Goal: Task Accomplishment & Management: Manage account settings

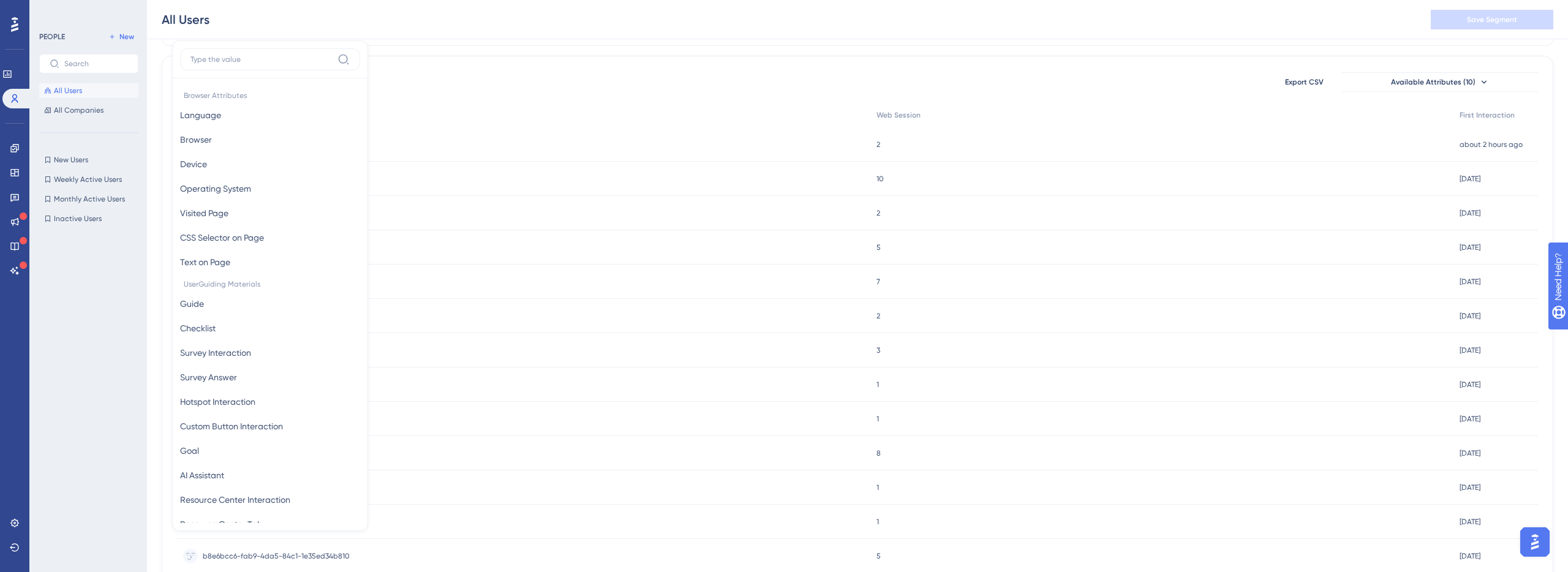
scroll to position [349, 0]
click at [541, 155] on div "47267a5e-1c31-4ba1-8242-f62bbf3867fa 47267a5e-1c31-4ba1-8242-f62bbf3867fa" at bounding box center [523, 145] width 694 height 34
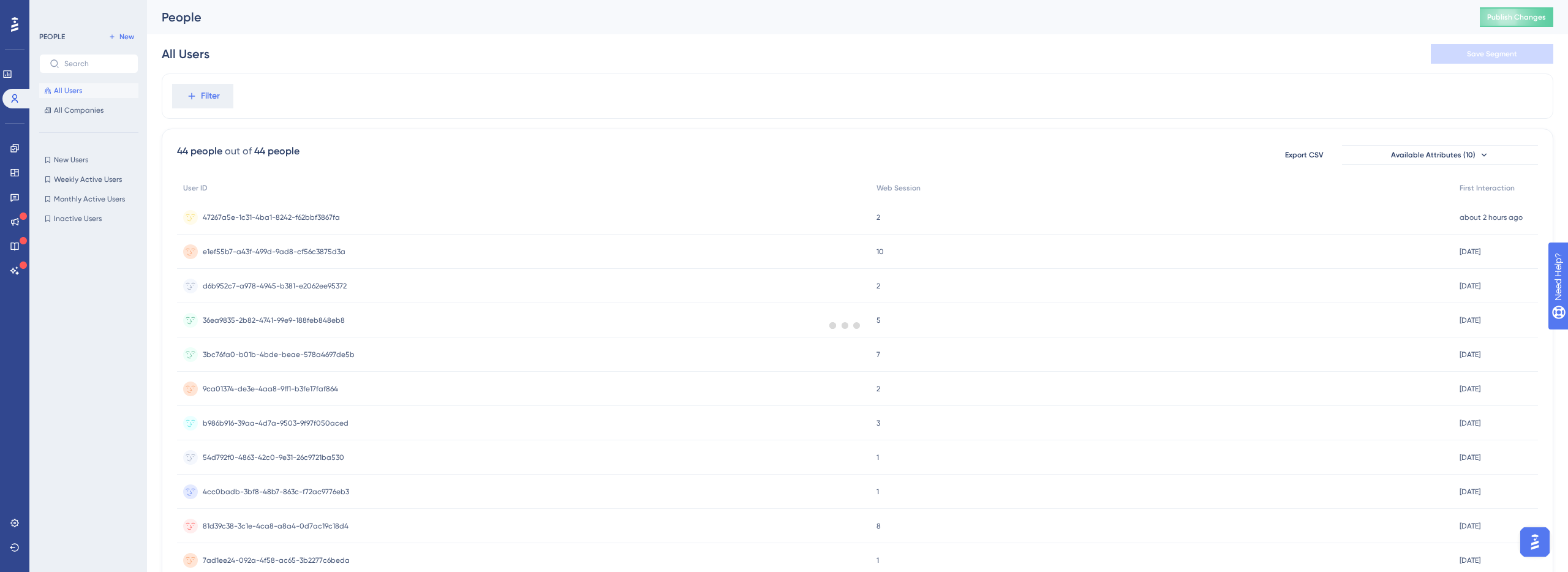
scroll to position [78, 0]
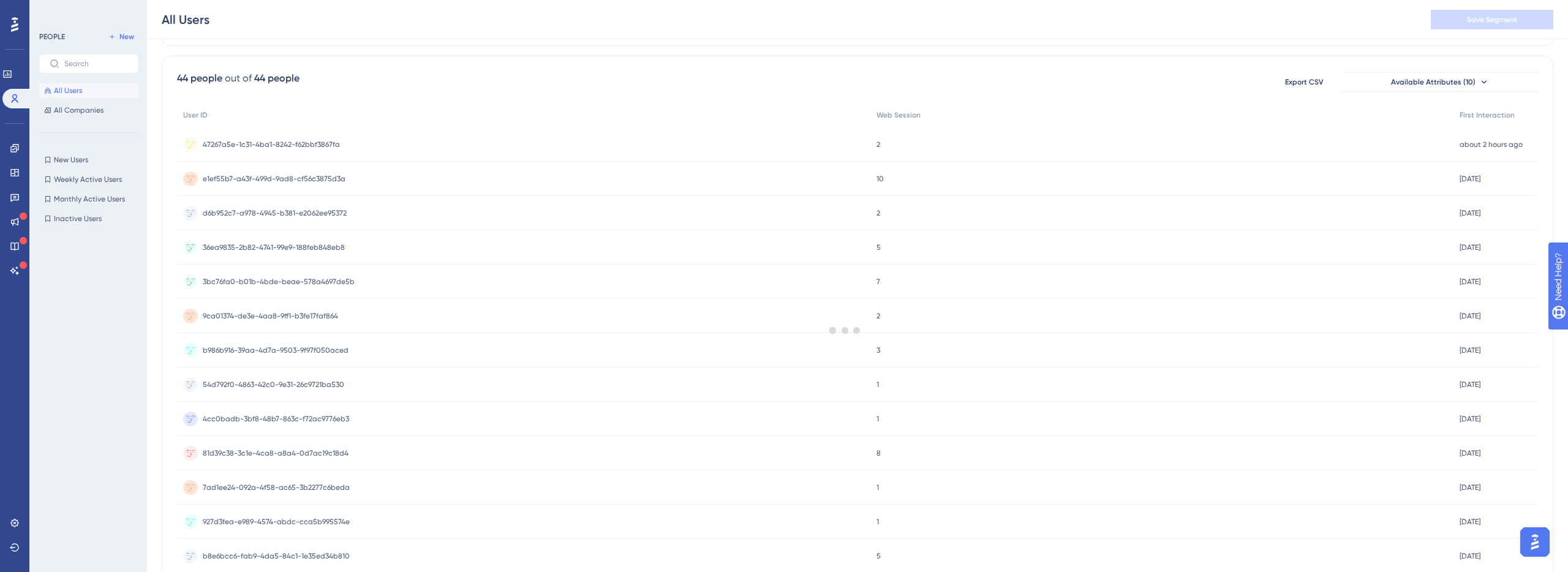
click at [579, 147] on div at bounding box center [845, 330] width 1446 height 484
click at [321, 148] on div at bounding box center [845, 330] width 1446 height 484
click at [422, 176] on div "47267a5e-1c31-4ba1-8242-f62bbf3867fa 47267a5e-1c31-4ba1-8242-f62bbf3867fa" at bounding box center [523, 179] width 694 height 34
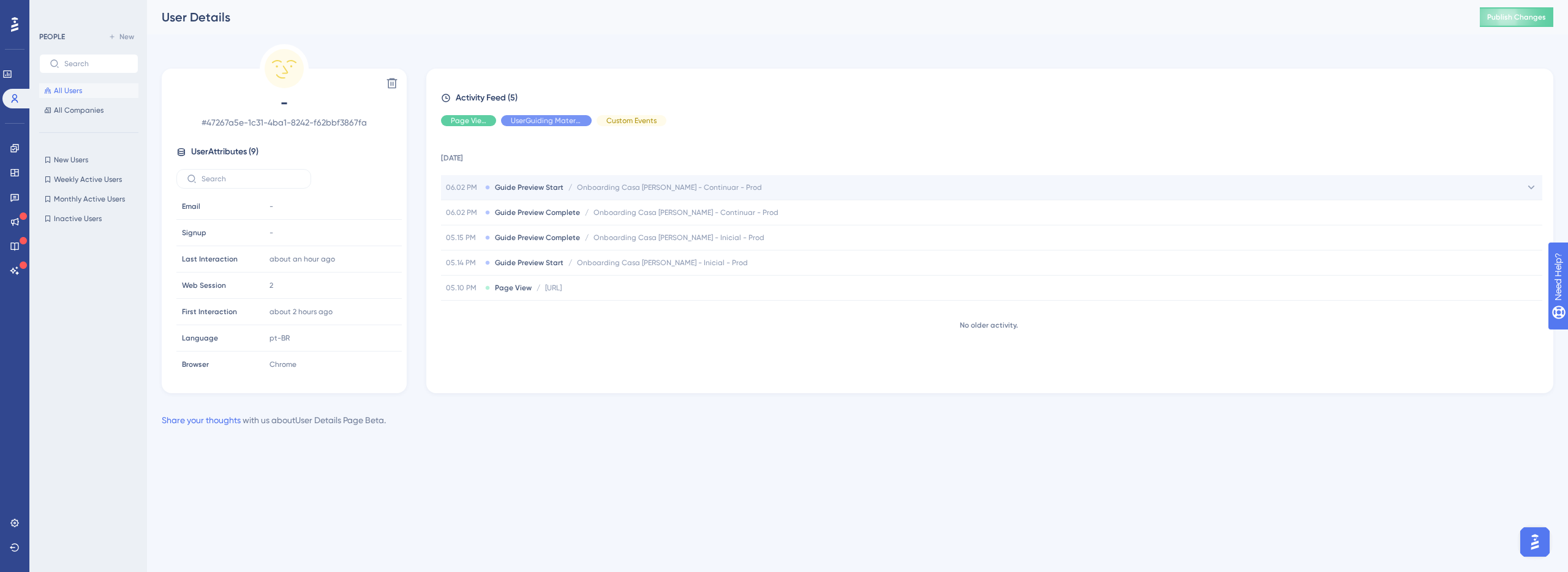
click at [688, 189] on span "Onboarding Casa [PERSON_NAME] - Continuar - Prod" at bounding box center [669, 187] width 185 height 10
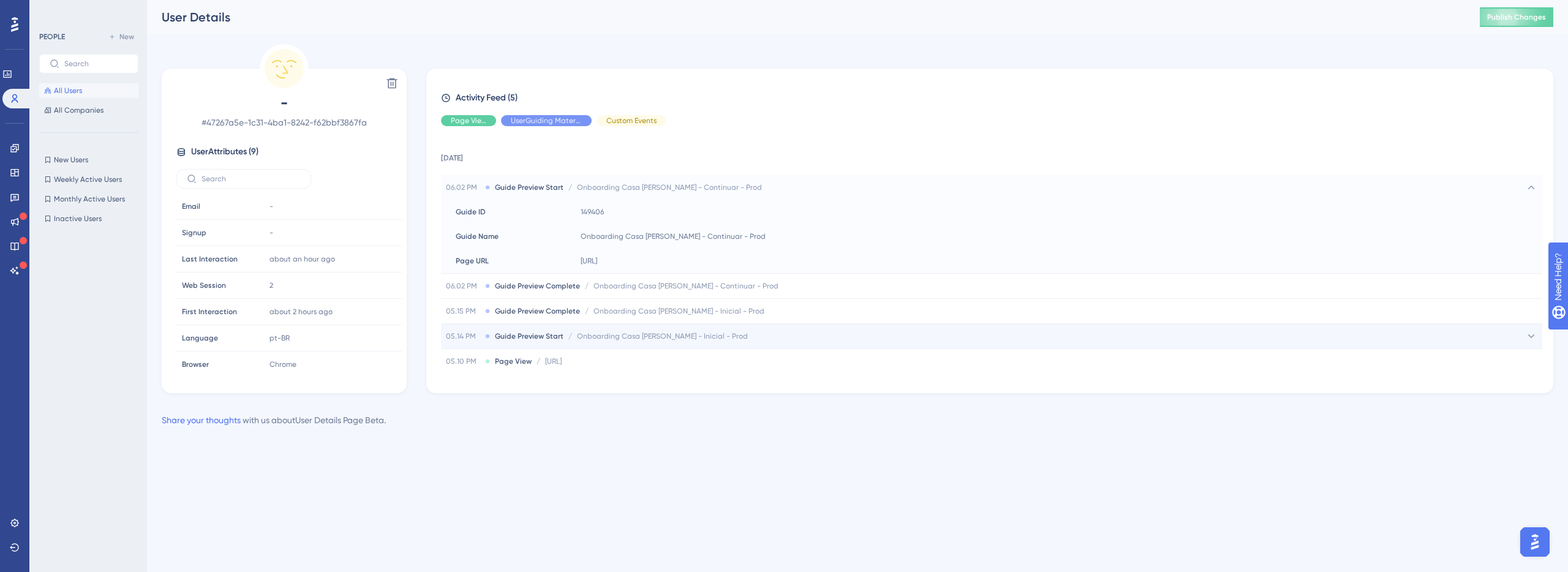
click at [677, 343] on div "05.14 PM Guide Preview Start / Onboarding Casa [PERSON_NAME] - Inicial - Prod O…" at bounding box center [991, 336] width 1101 height 24
click at [685, 343] on div "05.14 PM Guide Preview Start / Onboarding Casa [PERSON_NAME] - Inicial - Prod O…" at bounding box center [991, 336] width 1101 height 24
click at [485, 334] on icon at bounding box center [487, 336] width 5 height 5
click at [475, 336] on span "05.14 PM" at bounding box center [463, 336] width 34 height 10
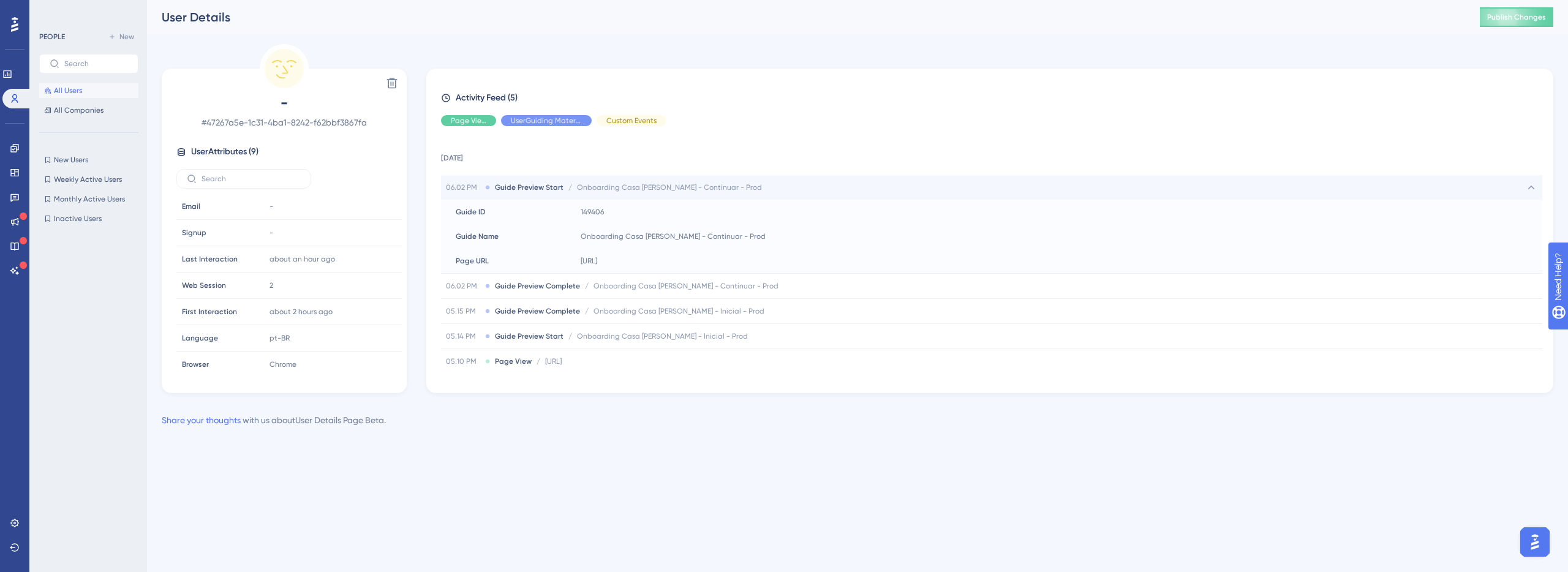
click at [551, 178] on div "06.02 PM Guide Preview Start / Onboarding Casa [PERSON_NAME] - Continuar - Prod…" at bounding box center [991, 187] width 1101 height 24
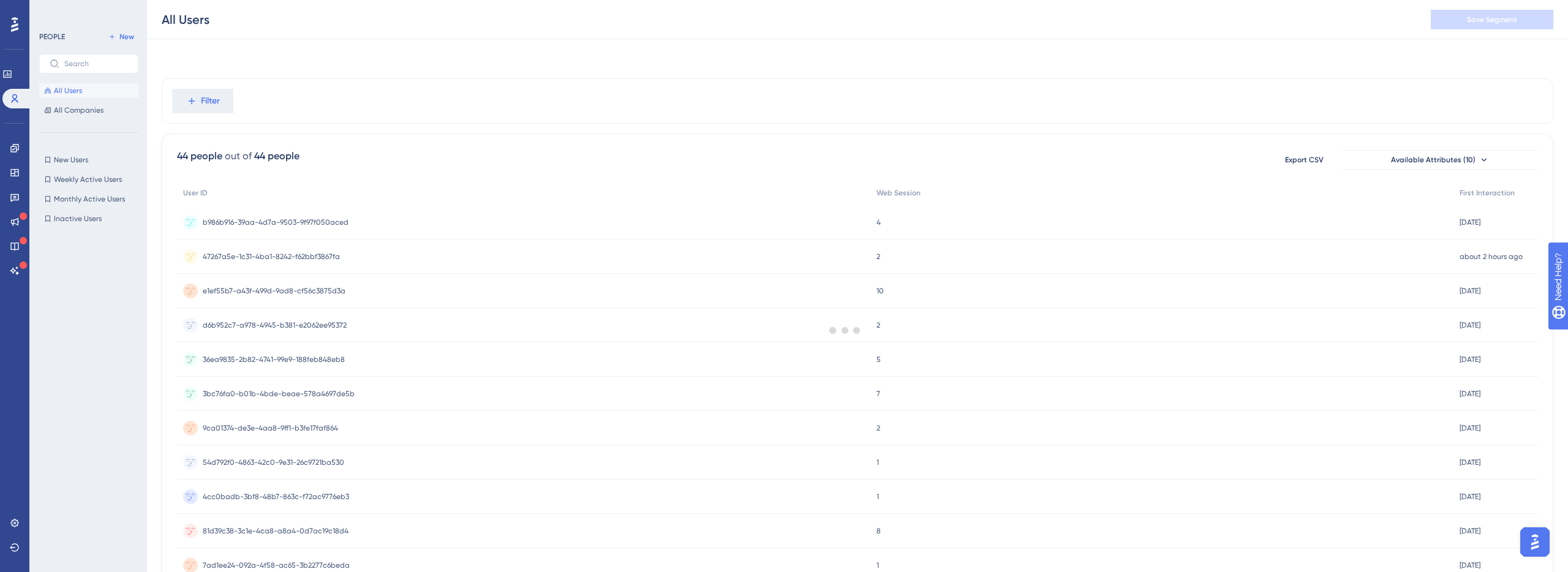
scroll to position [78, 0]
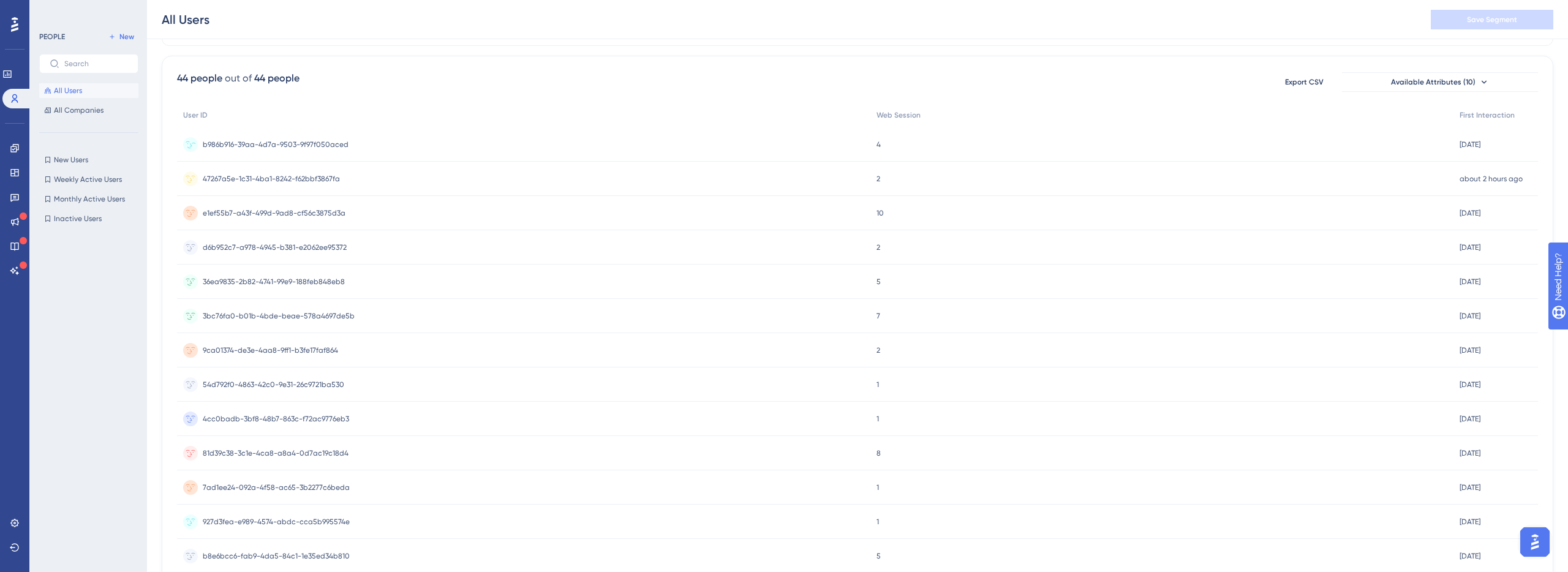
click at [360, 151] on div "b986b916-39aa-4d7a-9503-9f97f050aced b986b916-39aa-4d7a-9503-9f97f050aced" at bounding box center [523, 145] width 694 height 34
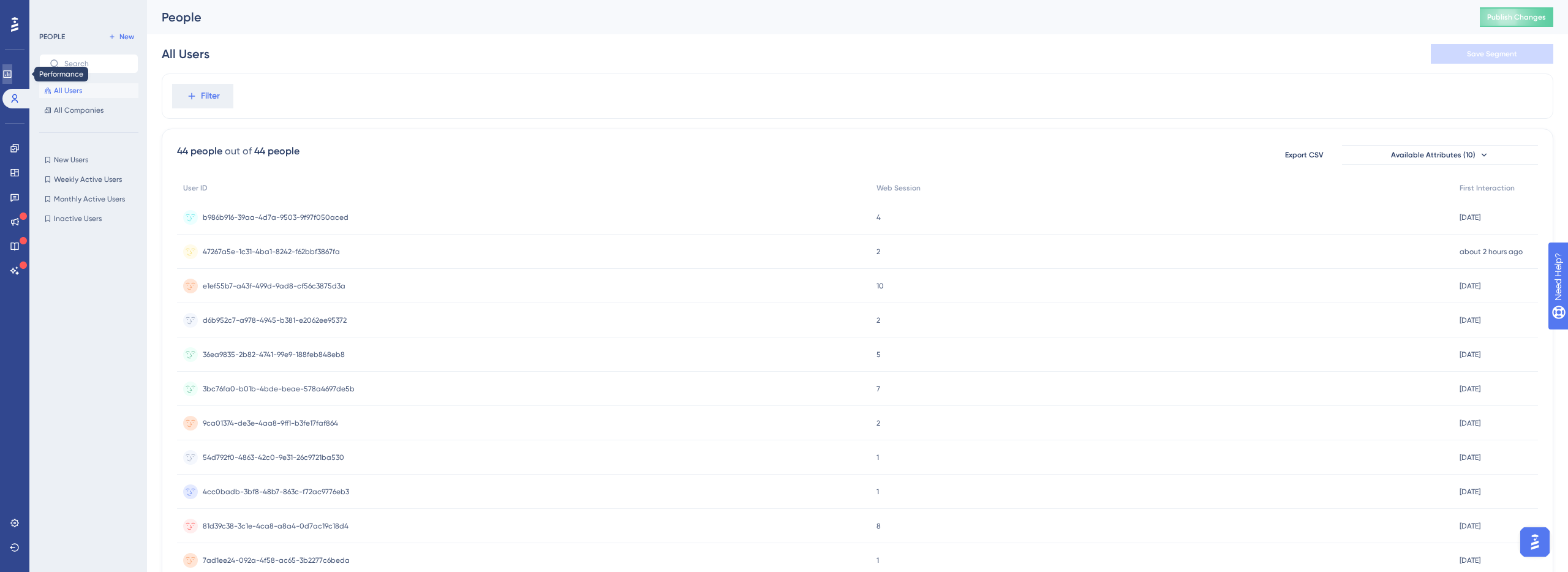
click at [12, 76] on icon at bounding box center [7, 74] width 10 height 10
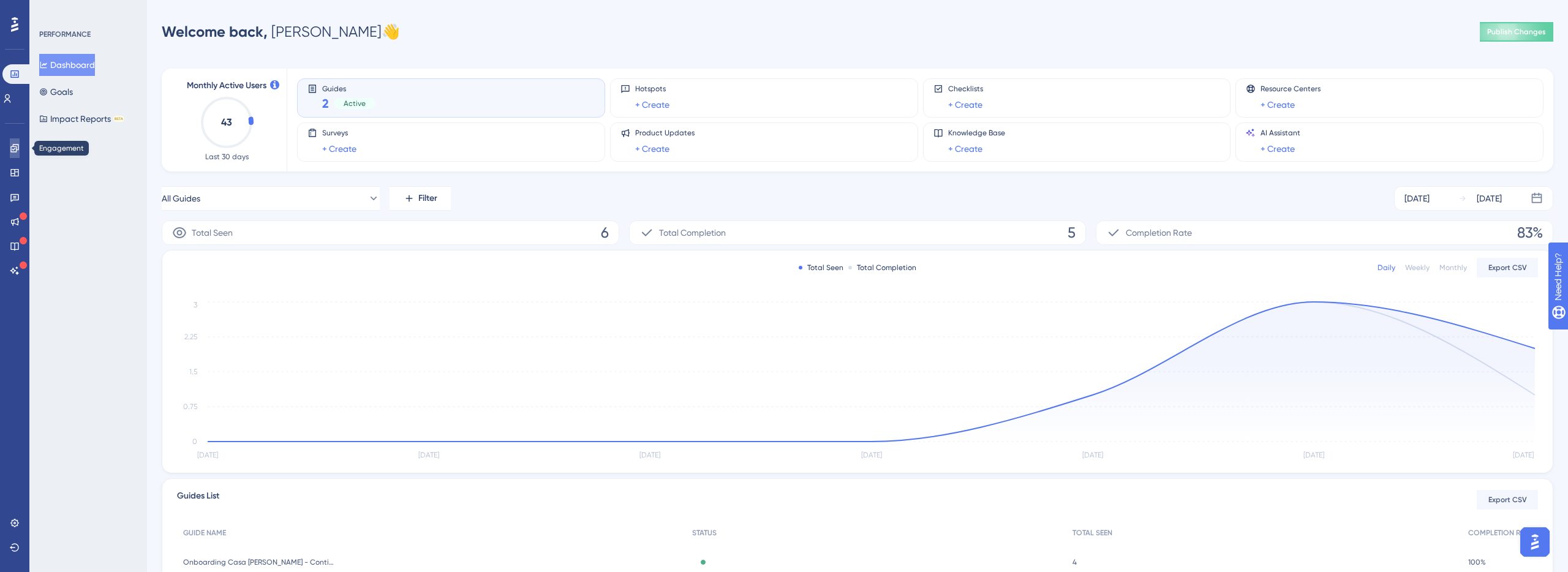
click at [15, 147] on icon at bounding box center [14, 148] width 8 height 8
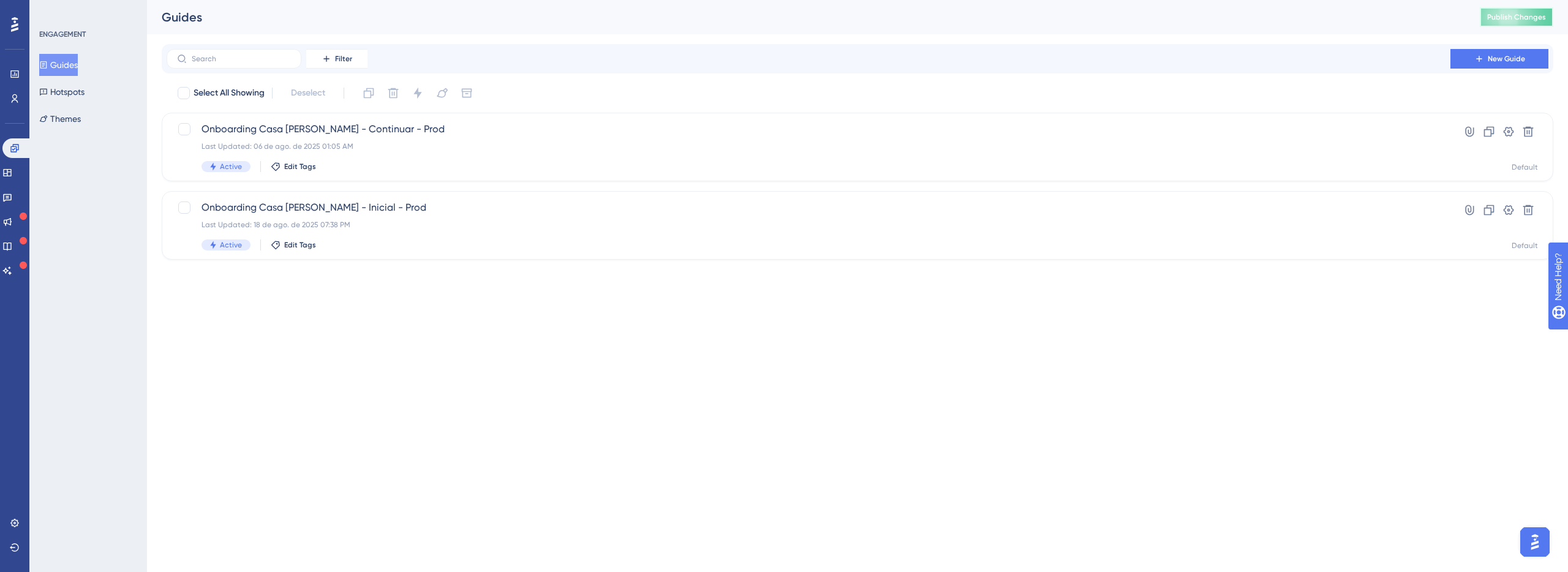
click at [1542, 20] on button "Publish Changes" at bounding box center [1517, 17] width 74 height 20
click at [457, 151] on div "Onboarding Casa [PERSON_NAME] - Continuar - Prod Last Updated: 06 de ago. de 20…" at bounding box center [809, 147] width 1214 height 50
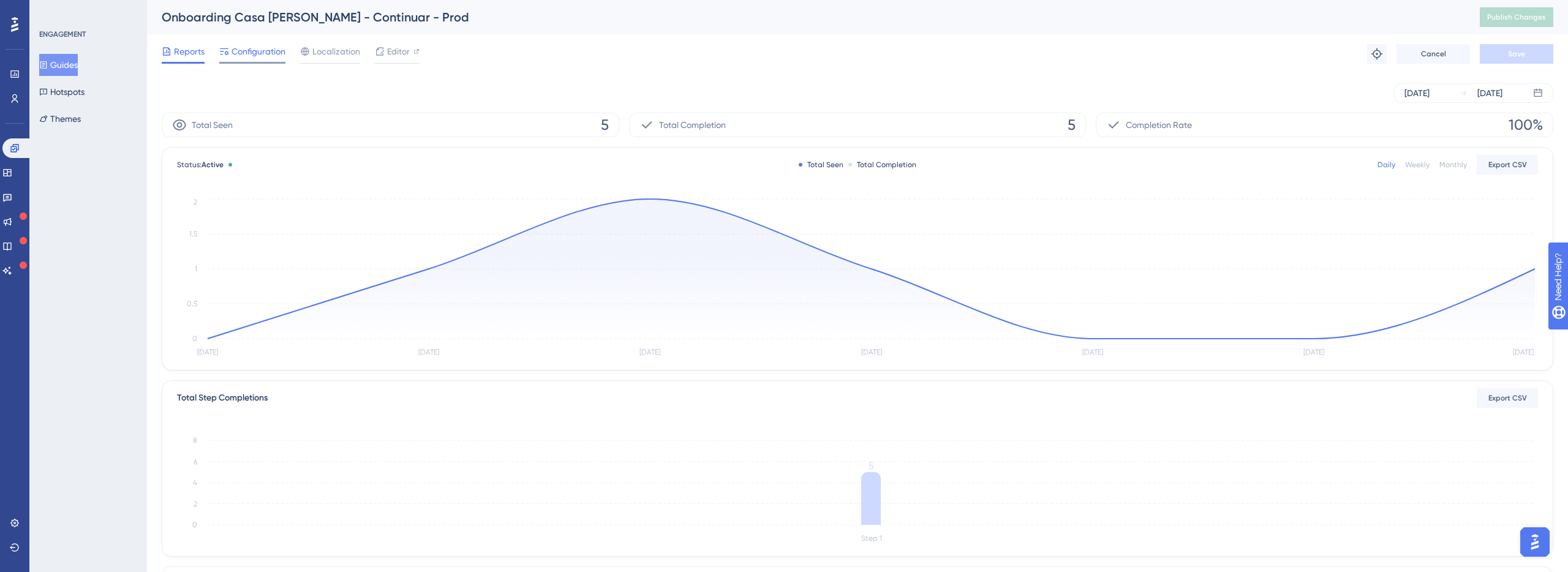
click at [245, 44] on span "Configuration" at bounding box center [258, 51] width 54 height 14
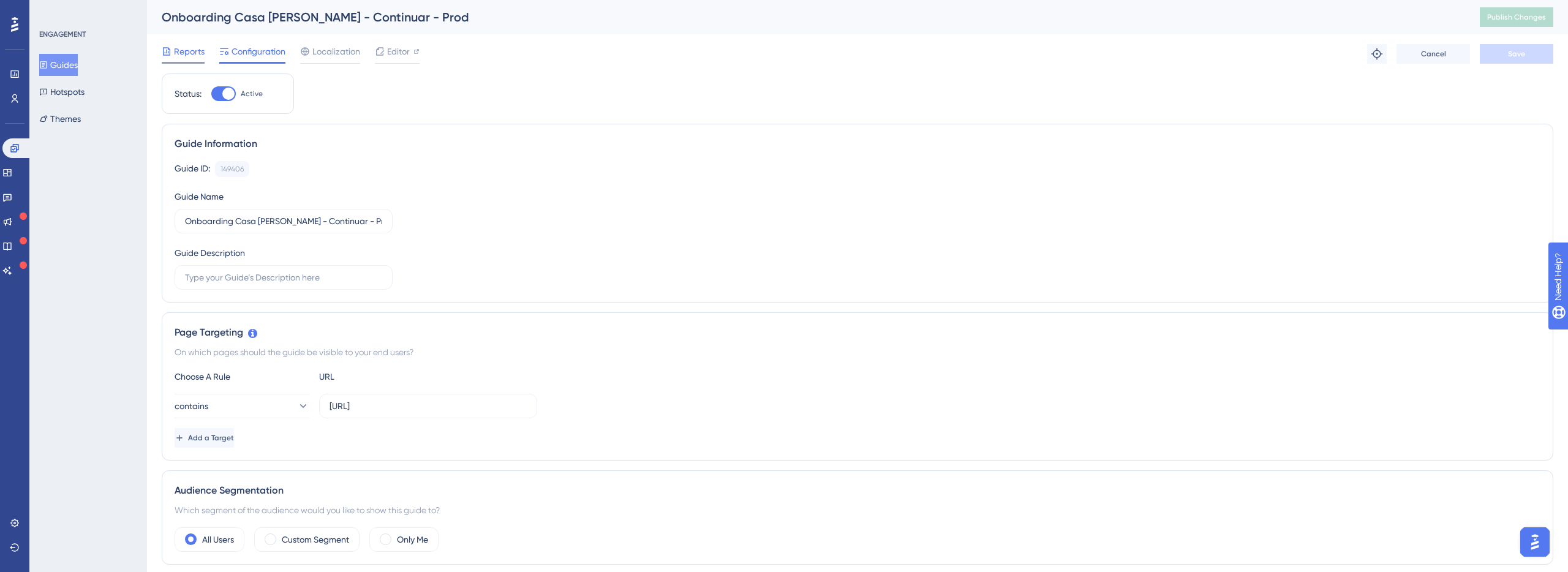
click at [185, 52] on span "Reports" at bounding box center [189, 51] width 31 height 14
